Goal: Find specific page/section: Find specific page/section

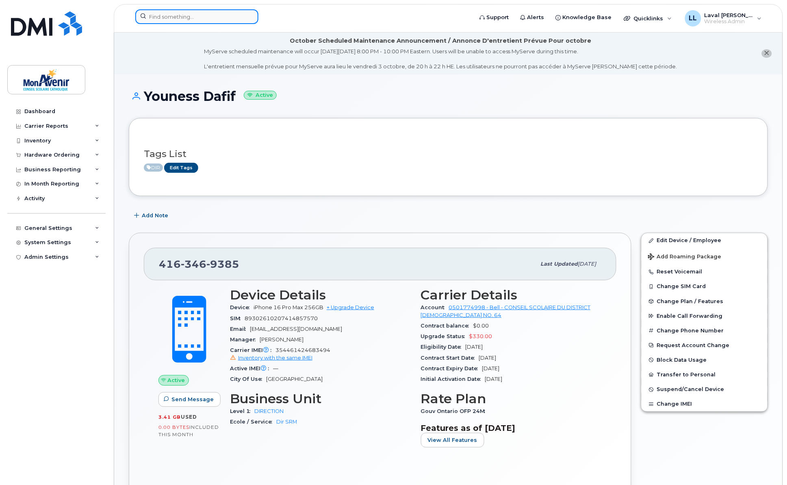
click at [157, 17] on input at bounding box center [196, 16] width 123 height 15
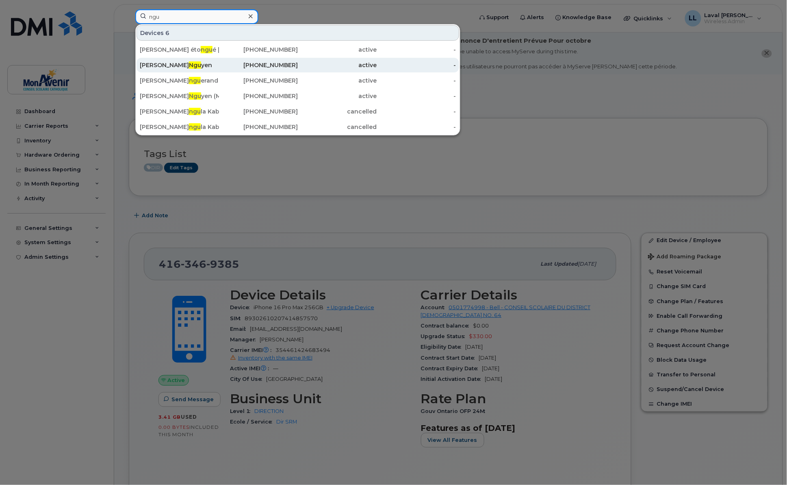
type input "ngu"
click at [159, 67] on div "Vincent Ngu yen" at bounding box center [179, 65] width 79 height 8
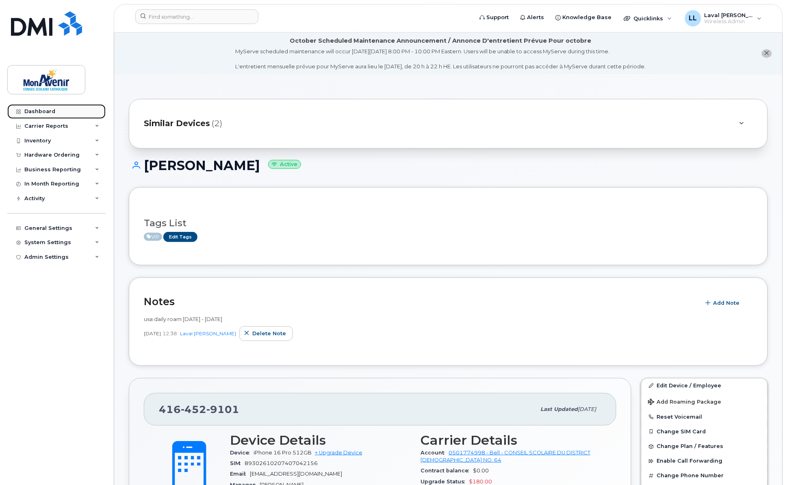
click at [39, 112] on div "Dashboard" at bounding box center [39, 111] width 31 height 7
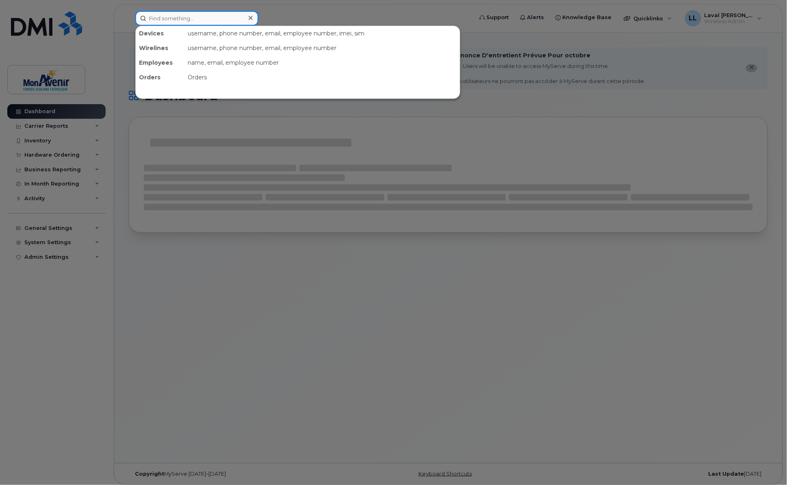
click at [180, 18] on input at bounding box center [196, 18] width 123 height 15
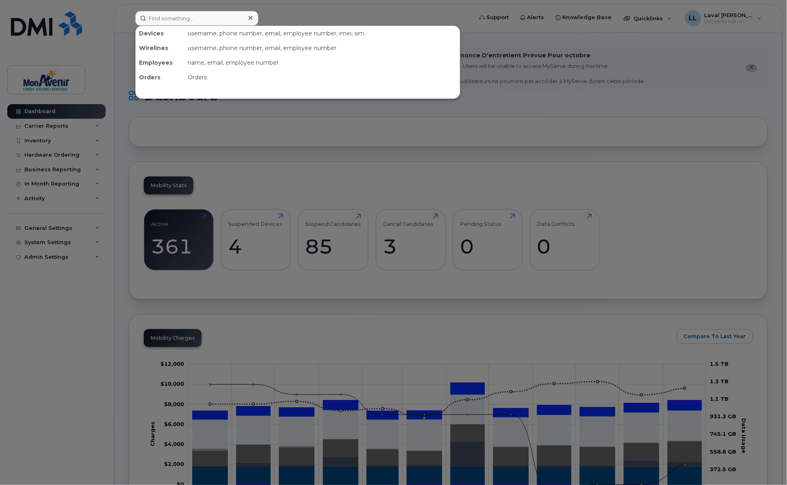
drag, startPoint x: 215, startPoint y: 156, endPoint x: 220, endPoint y: 150, distance: 7.8
click at [216, 154] on div at bounding box center [393, 242] width 787 height 485
